Goal: Task Accomplishment & Management: Manage account settings

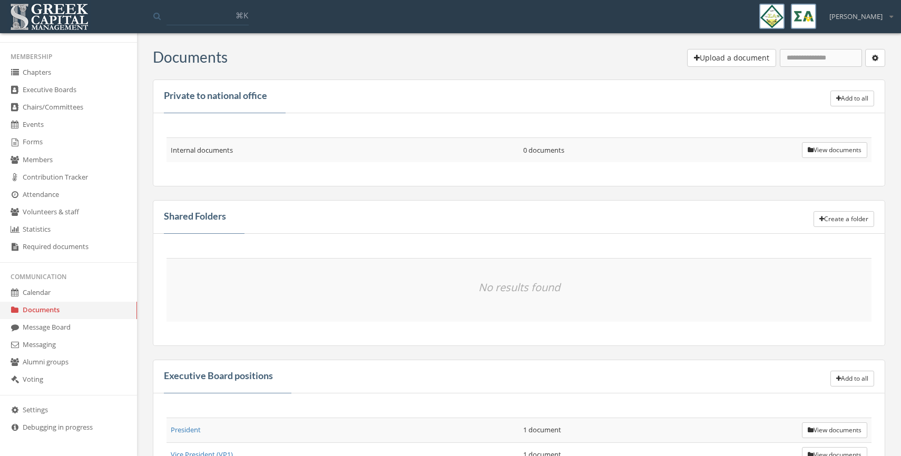
click at [818, 55] on input "text" at bounding box center [821, 58] width 82 height 18
type input "******"
click at [878, 54] on button "button" at bounding box center [875, 58] width 20 height 18
click at [804, 123] on div "Internal documents 0 documents View documents" at bounding box center [519, 149] width 732 height 73
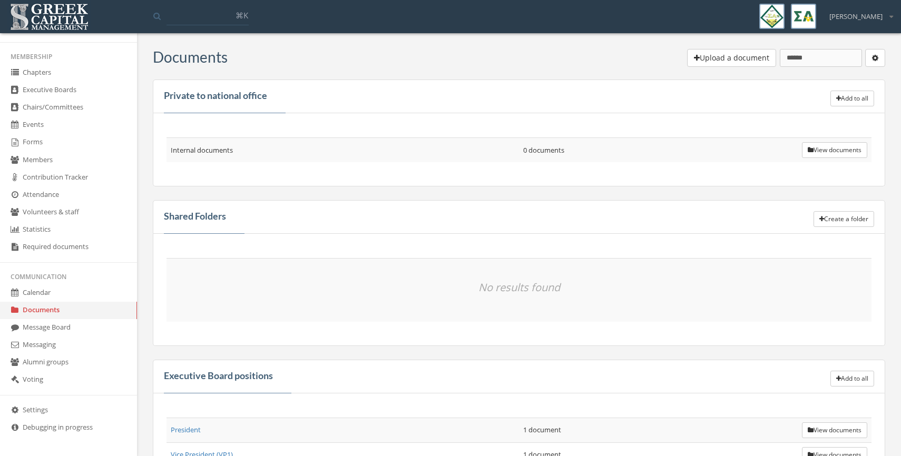
click at [878, 57] on icon "button" at bounding box center [875, 57] width 6 height 7
click at [849, 101] on link "Bulk delete" at bounding box center [843, 105] width 76 height 16
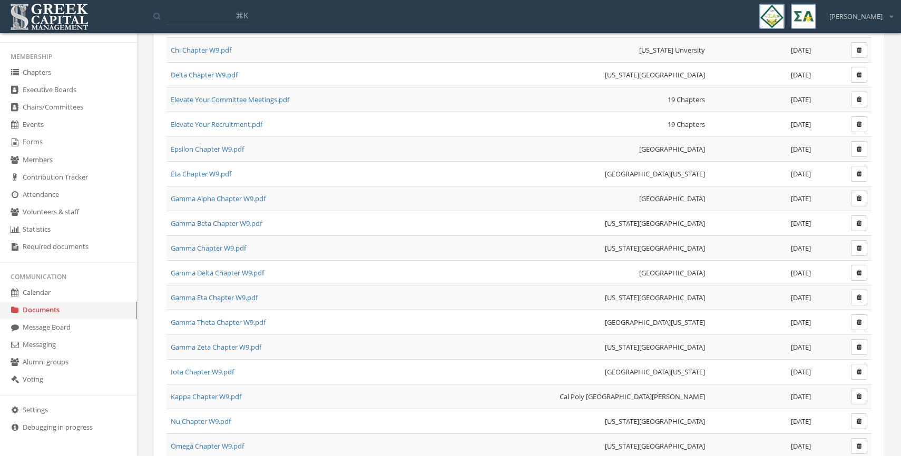
scroll to position [1634, 0]
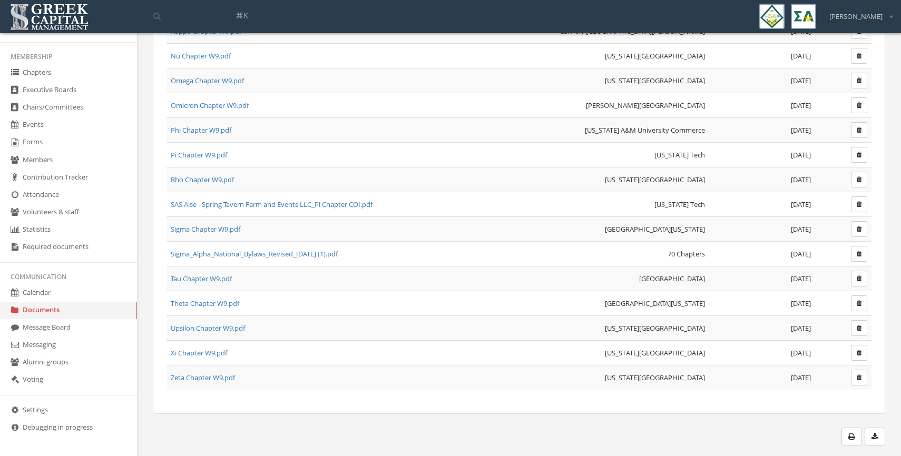
click at [860, 254] on icon "button" at bounding box center [859, 254] width 5 height 6
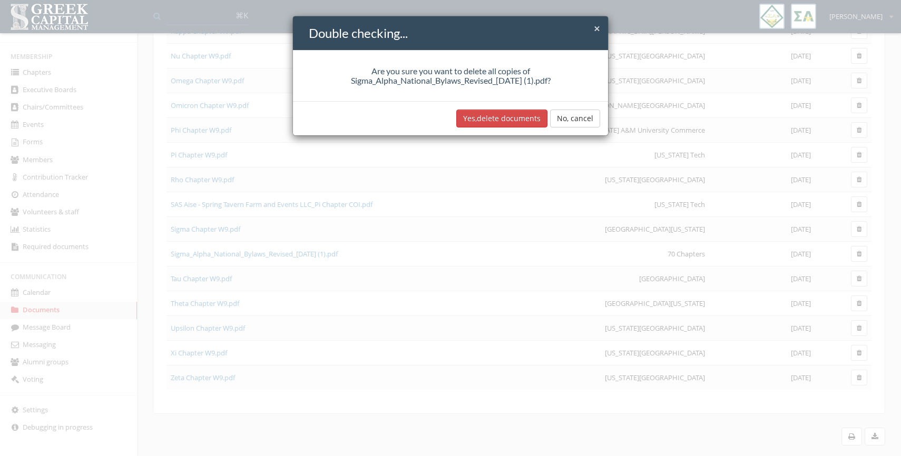
click at [482, 123] on button "Yes, delete documents" at bounding box center [501, 119] width 91 height 18
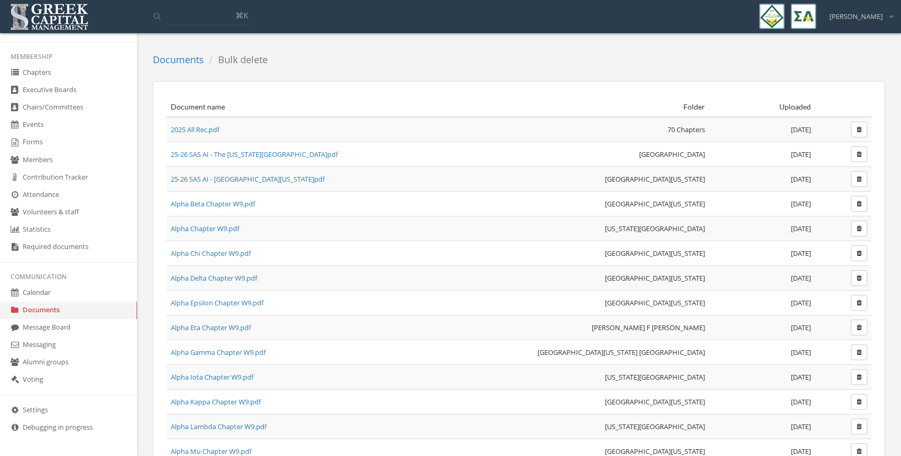
click at [8, 9] on link at bounding box center [49, 15] width 83 height 13
